Goal: Task Accomplishment & Management: Use online tool/utility

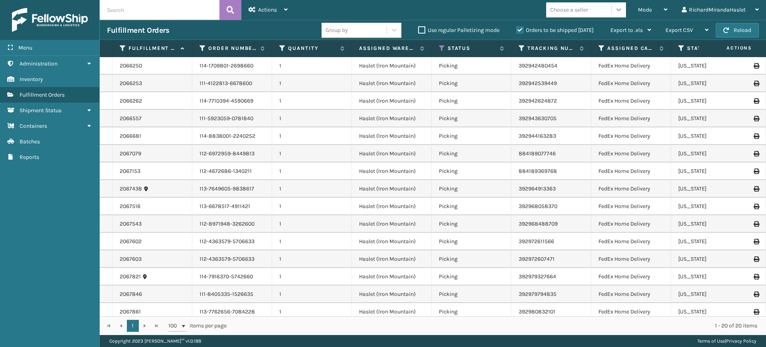
click at [613, 14] on div at bounding box center [618, 9] width 14 height 14
click at [656, 11] on div "Mode" at bounding box center [653, 10] width 30 height 20
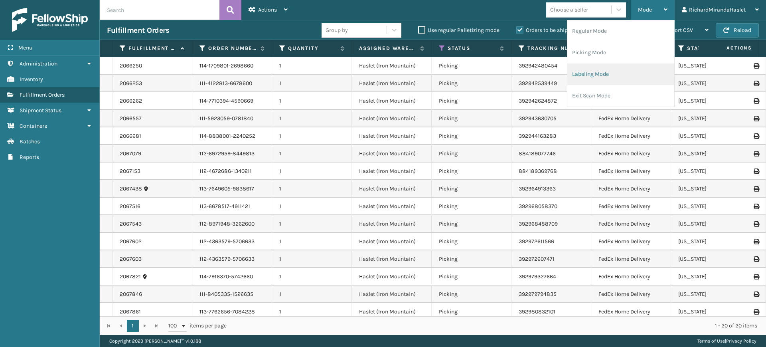
click at [603, 72] on li "Labeling Mode" at bounding box center [620, 74] width 107 height 22
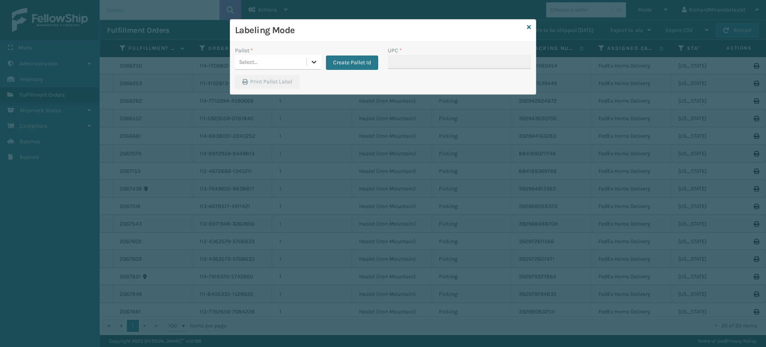
click at [312, 64] on icon at bounding box center [314, 62] width 8 height 8
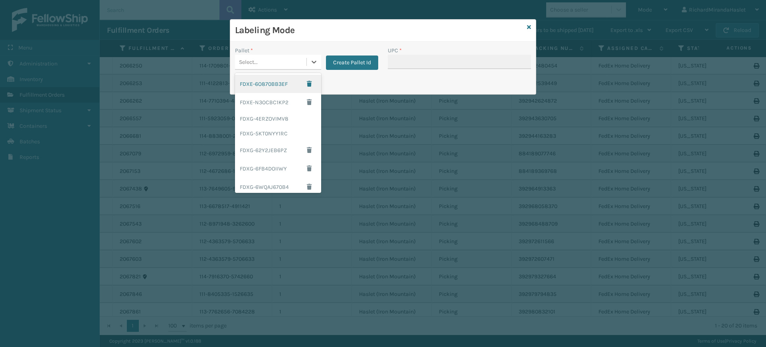
click at [279, 81] on div "FDXE-6O870BB3EF" at bounding box center [278, 84] width 86 height 18
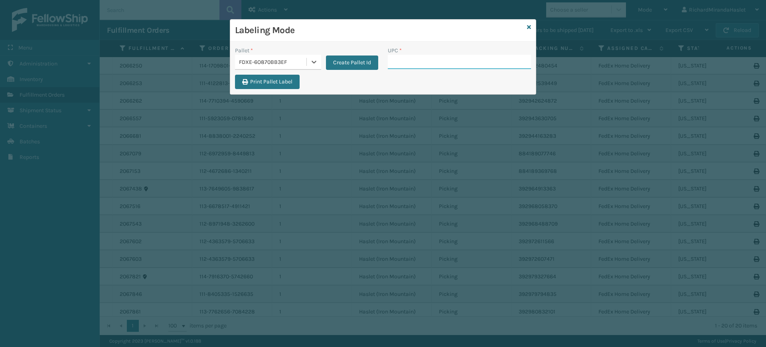
click at [448, 59] on input "UPC *" at bounding box center [459, 62] width 143 height 14
click at [528, 24] on icon at bounding box center [529, 27] width 4 height 6
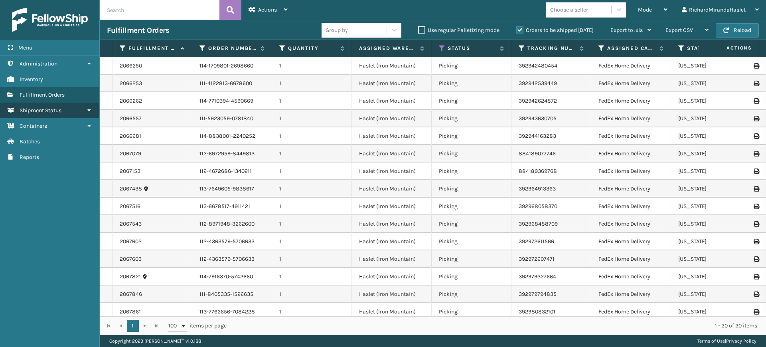
click at [67, 115] on link "Shipment Status" at bounding box center [49, 110] width 99 height 16
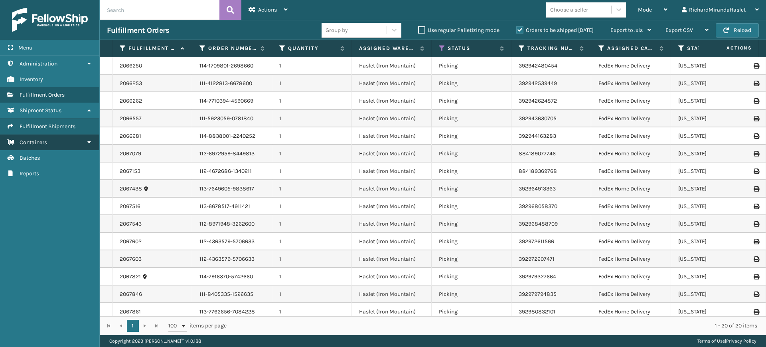
click at [92, 141] on icon at bounding box center [89, 142] width 6 height 6
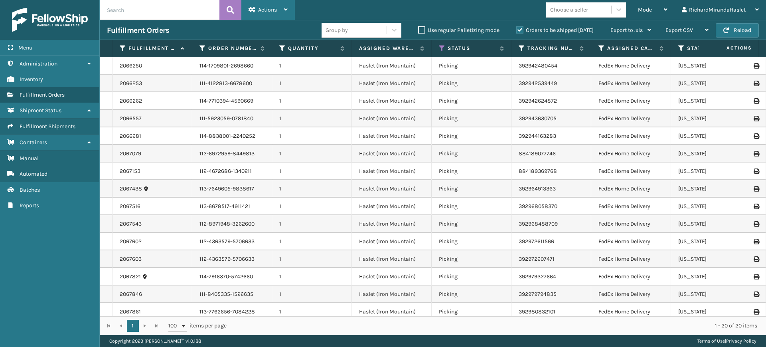
click at [290, 14] on div "Actions Settings Remove All Filters Export Labels" at bounding box center [267, 10] width 53 height 20
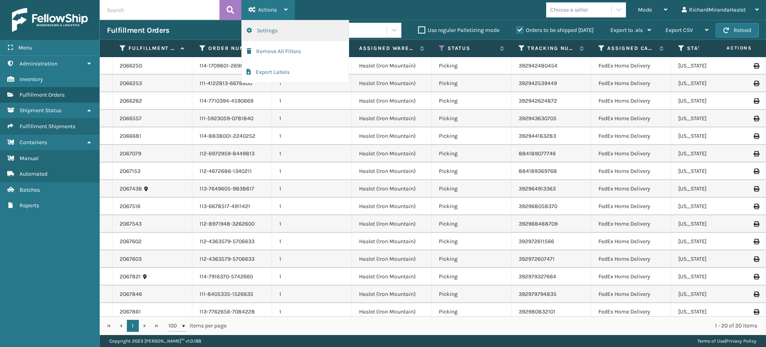
click at [272, 33] on button "Settings" at bounding box center [295, 30] width 107 height 21
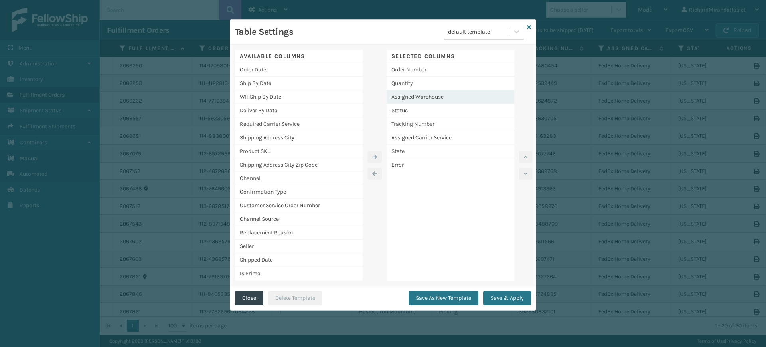
click at [425, 101] on div "Assigned Warehouse" at bounding box center [450, 97] width 128 height 14
click at [450, 99] on div "Assigned Warehouse" at bounding box center [450, 97] width 128 height 14
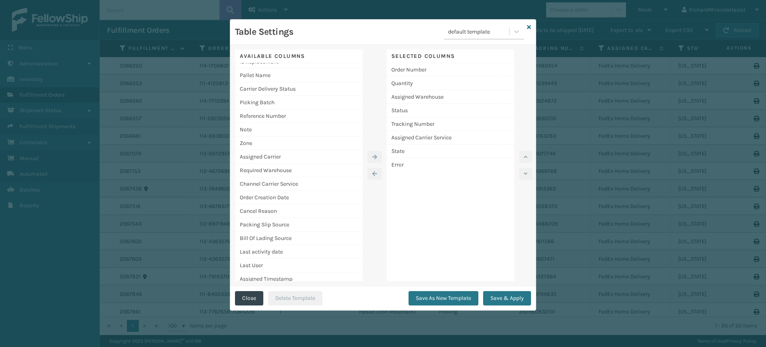
scroll to position [243, 0]
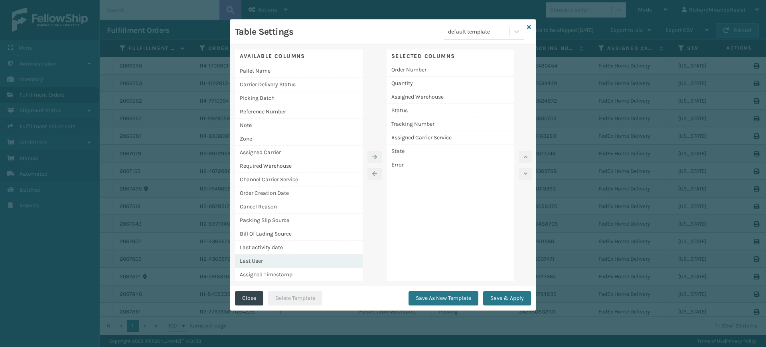
click at [305, 260] on div "Last User" at bounding box center [299, 261] width 128 height 14
click at [465, 97] on div "Assigned Warehouse" at bounding box center [450, 97] width 128 height 14
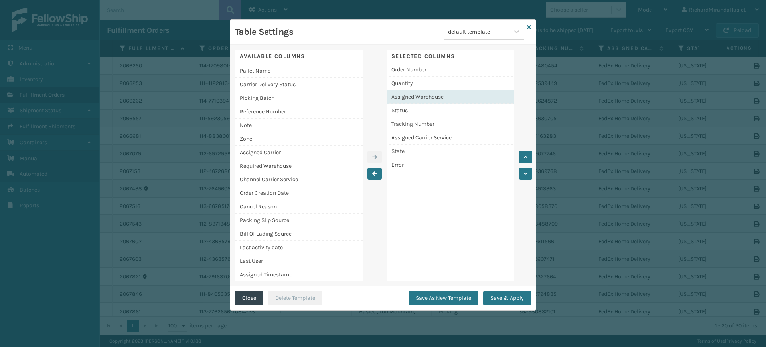
click at [0, 228] on div "Table Settings default template Available Columns Order Date Ship By Date WH Sh…" at bounding box center [383, 173] width 766 height 347
click at [38, 259] on div "Table Settings default template Available Columns Order Date Ship By Date WH Sh…" at bounding box center [383, 173] width 766 height 347
click at [240, 298] on button "Close" at bounding box center [249, 298] width 28 height 14
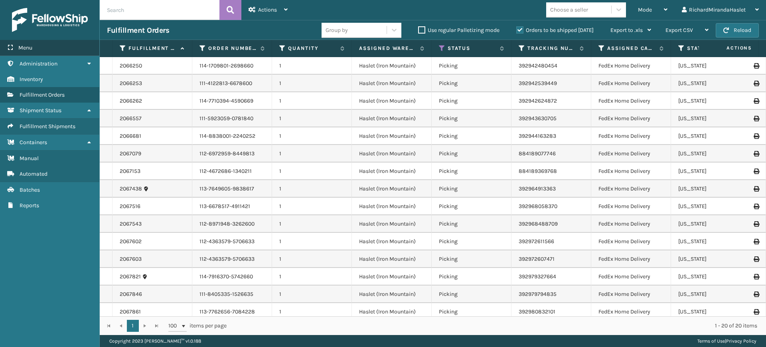
click at [78, 48] on div "Menu" at bounding box center [49, 48] width 99 height 16
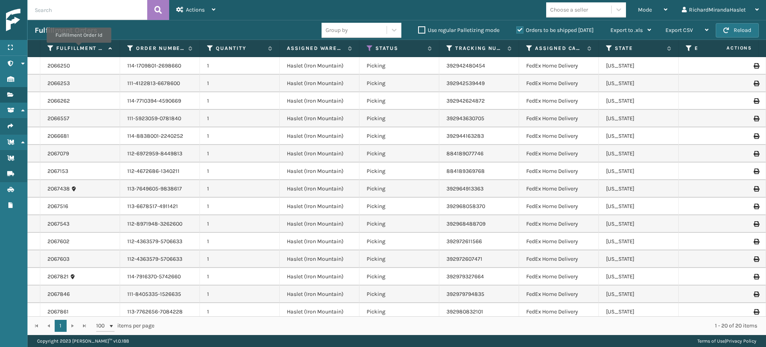
click at [78, 48] on label "Fulfillment Order Id" at bounding box center [80, 48] width 48 height 7
